Goal: Task Accomplishment & Management: Use online tool/utility

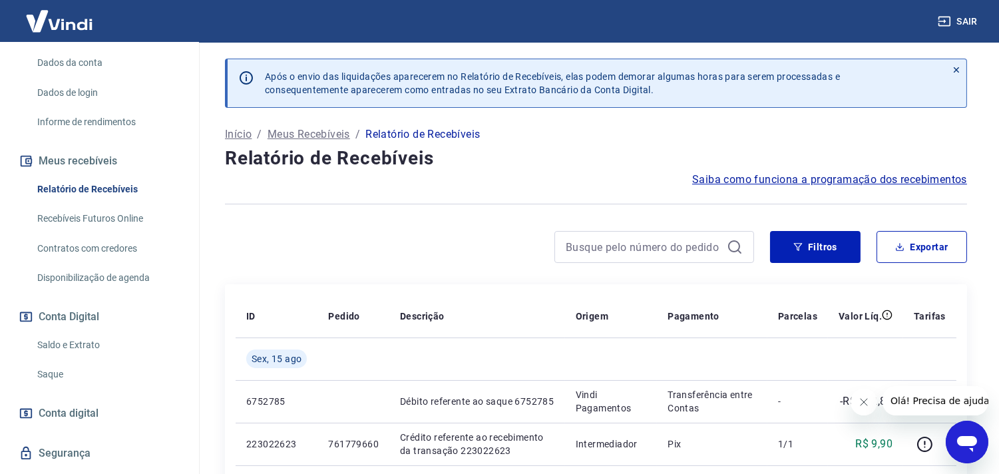
scroll to position [220, 0]
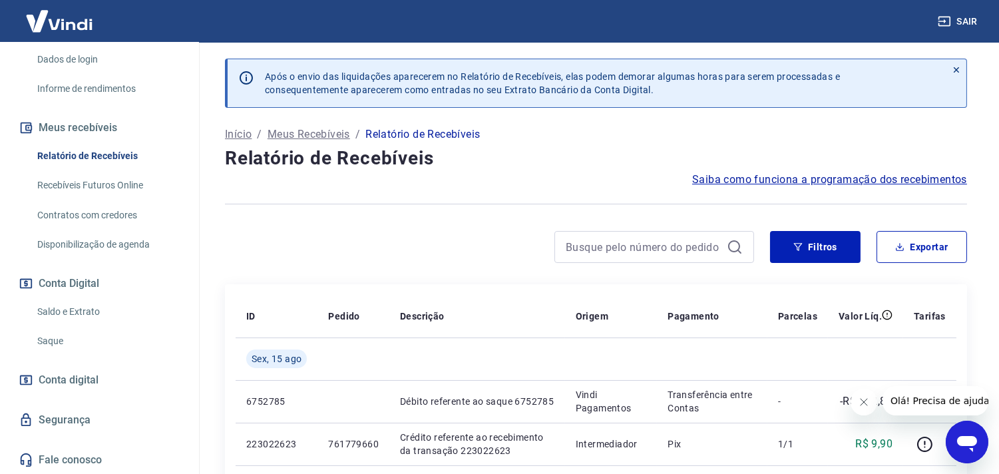
click at [69, 307] on link "Saldo e Extrato" at bounding box center [107, 311] width 151 height 27
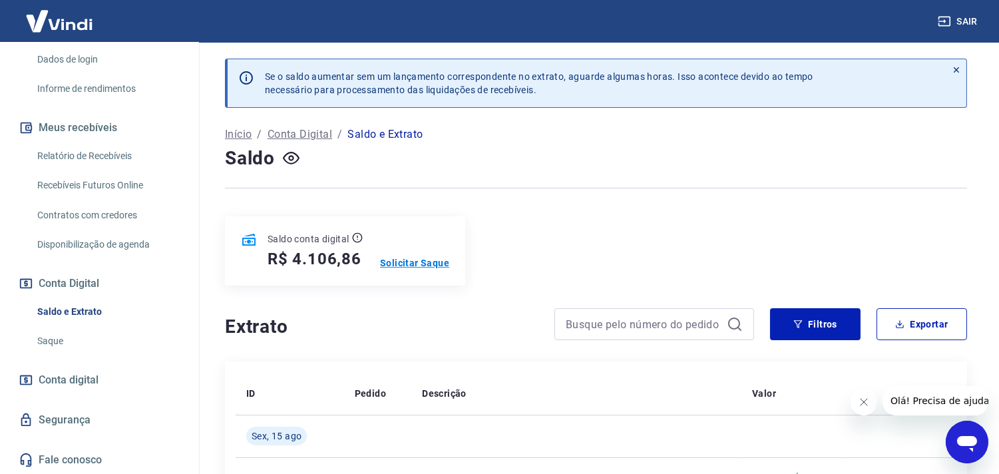
click at [415, 264] on p "Solicitar Saque" at bounding box center [414, 262] width 69 height 13
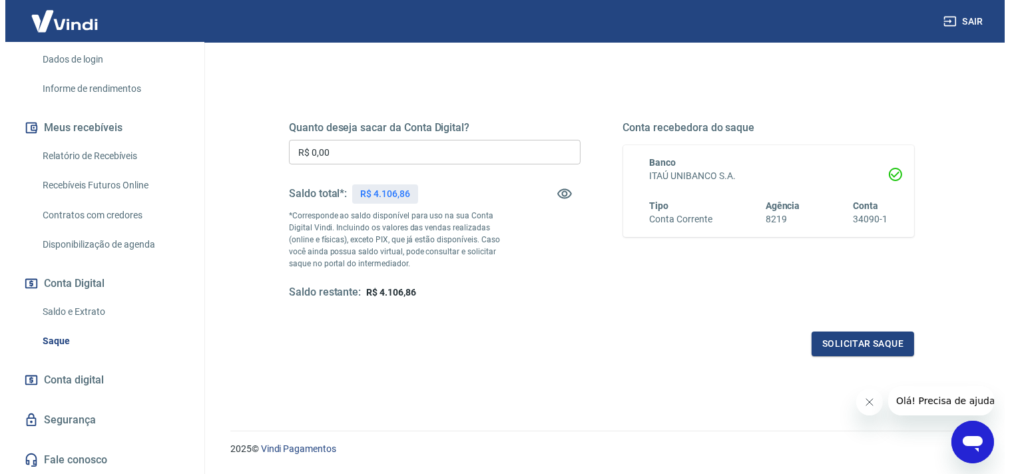
scroll to position [148, 0]
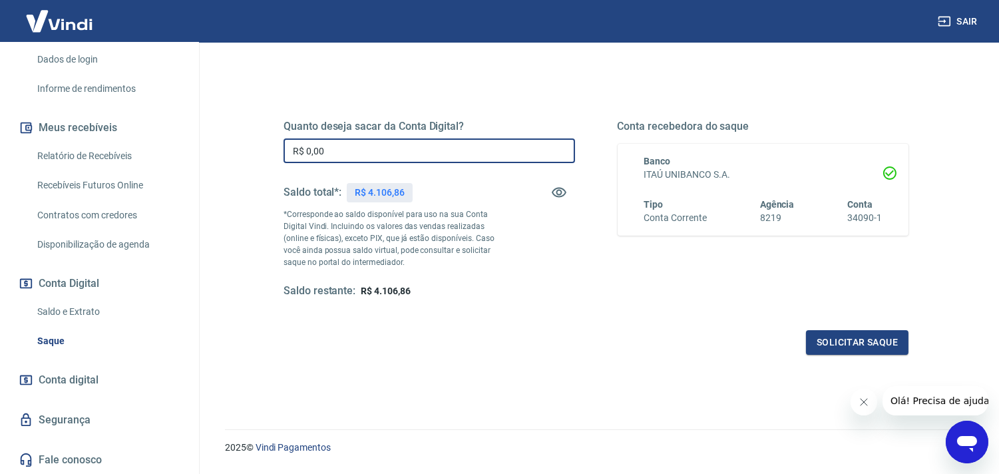
click at [411, 142] on input "R$ 0,00" at bounding box center [430, 150] width 292 height 25
type input "R$ 4.106,86"
click at [852, 334] on button "Solicitar saque" at bounding box center [857, 342] width 103 height 25
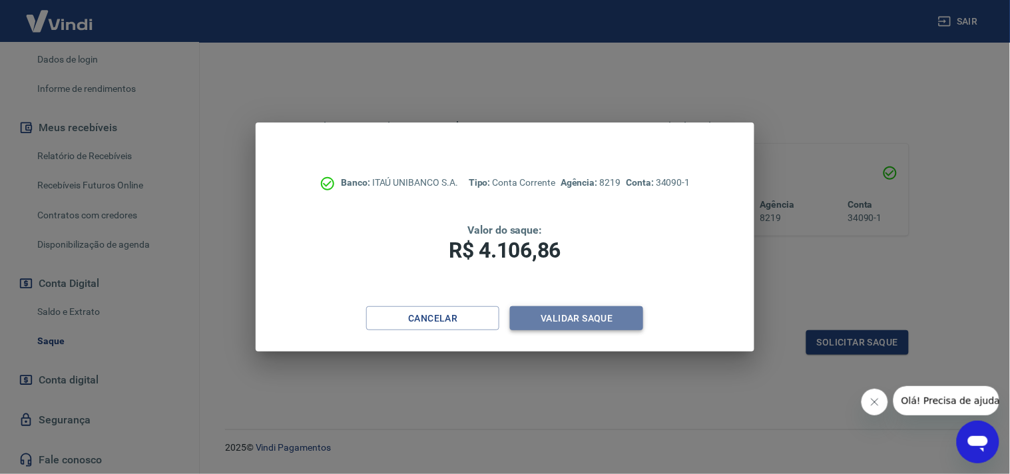
click at [575, 318] on button "Validar saque" at bounding box center [576, 318] width 133 height 25
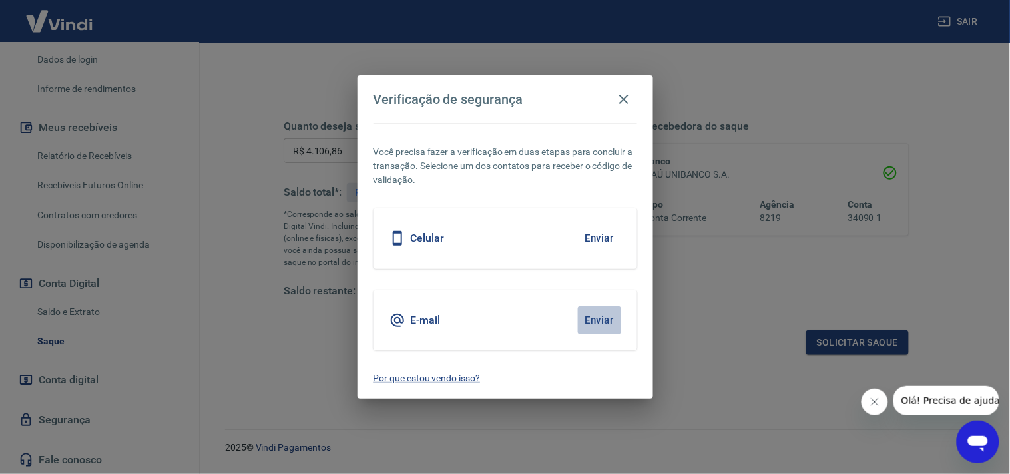
click at [603, 325] on button "Enviar" at bounding box center [599, 320] width 43 height 28
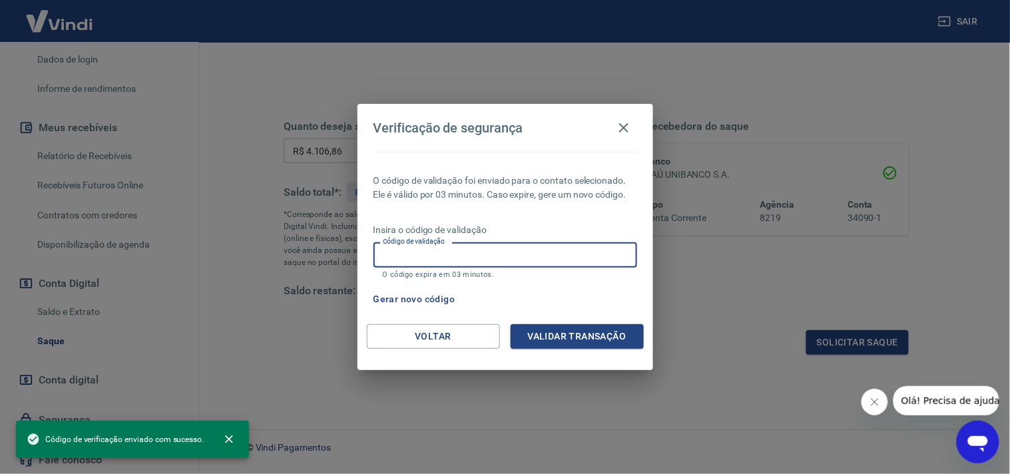
click at [442, 256] on input "Código de validação" at bounding box center [506, 254] width 264 height 25
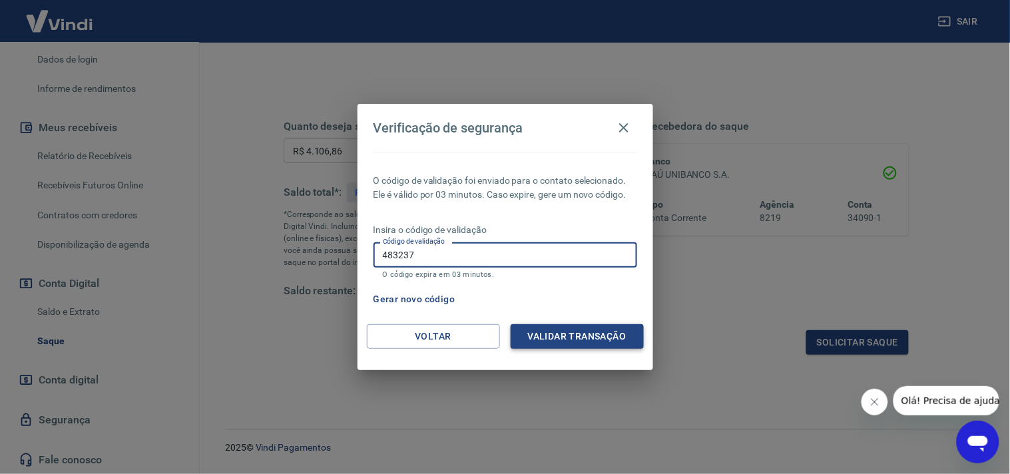
type input "483237"
click at [589, 329] on button "Validar transação" at bounding box center [577, 336] width 133 height 25
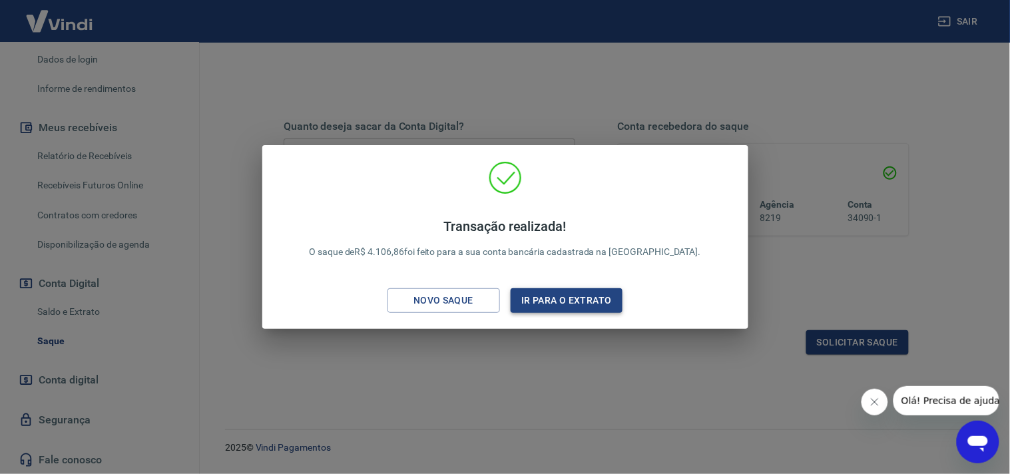
click at [573, 292] on button "Ir para o extrato" at bounding box center [567, 300] width 113 height 25
